Goal: Information Seeking & Learning: Learn about a topic

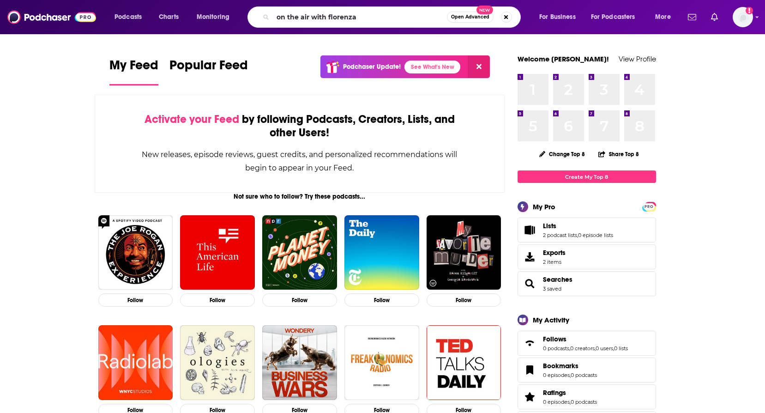
type input "on the air with florenza"
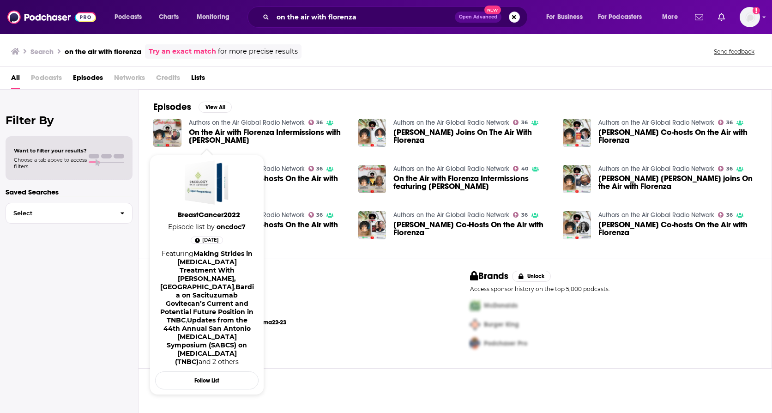
click at [225, 121] on link "Authors on the Air Global Radio Network" at bounding box center [247, 123] width 116 height 8
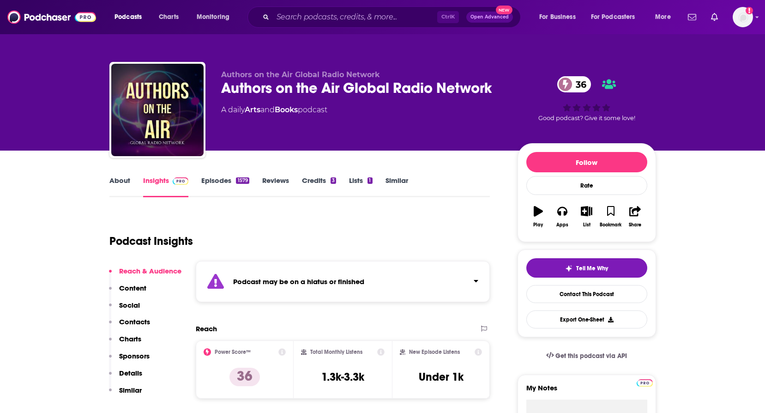
click at [219, 181] on link "Episodes 1579" at bounding box center [225, 186] width 48 height 21
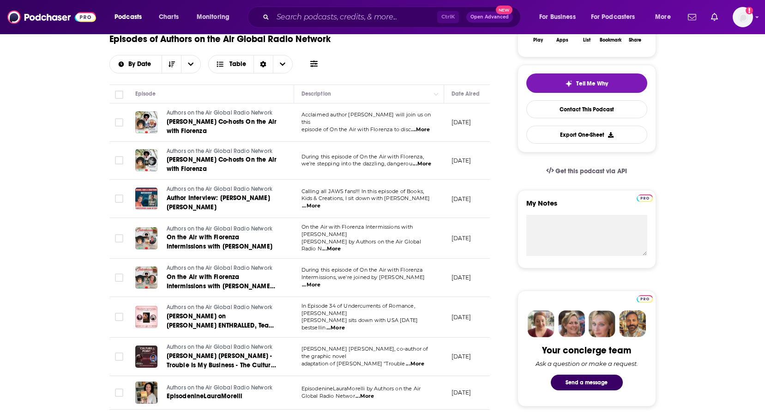
scroll to position [46, 0]
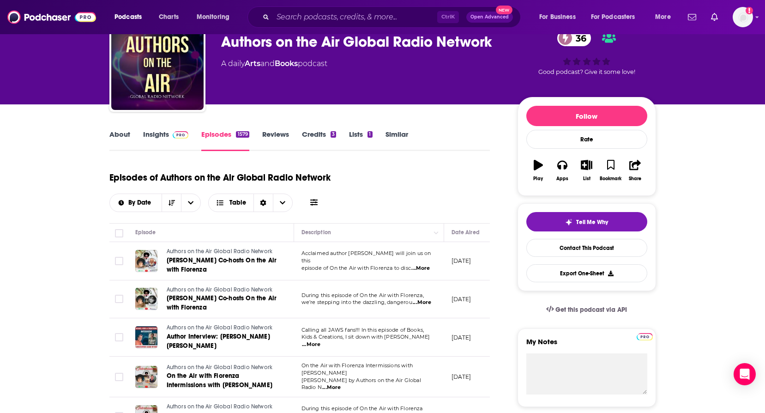
click at [171, 137] on span at bounding box center [179, 134] width 20 height 9
